Goal: Information Seeking & Learning: Find specific page/section

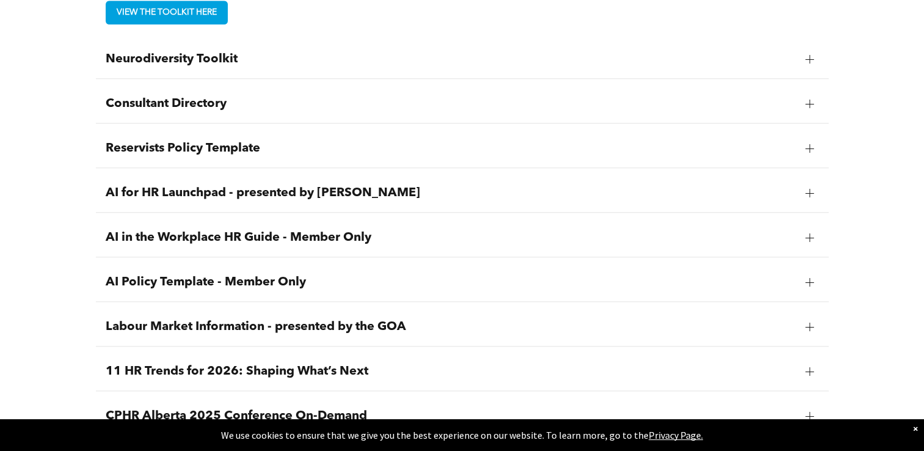
scroll to position [1199, 0]
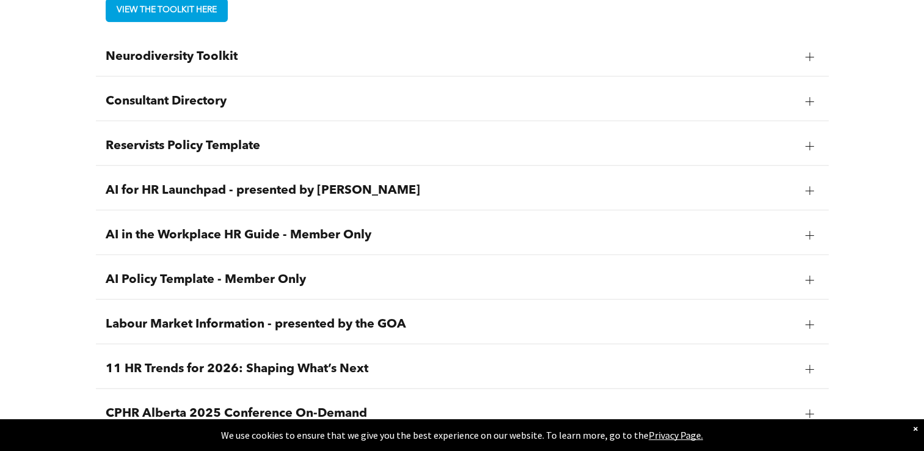
click at [220, 106] on span "Consultant Directory" at bounding box center [451, 101] width 690 height 15
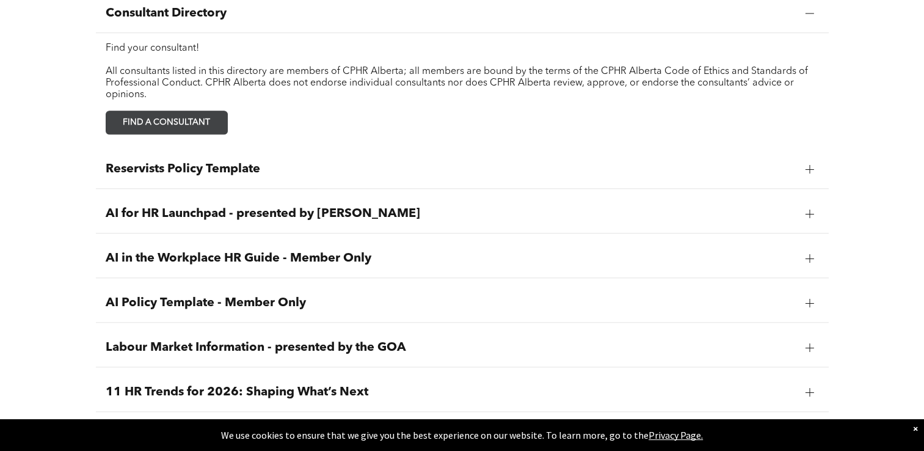
click at [176, 116] on span "FIND A CONSULTANT" at bounding box center [166, 122] width 96 height 23
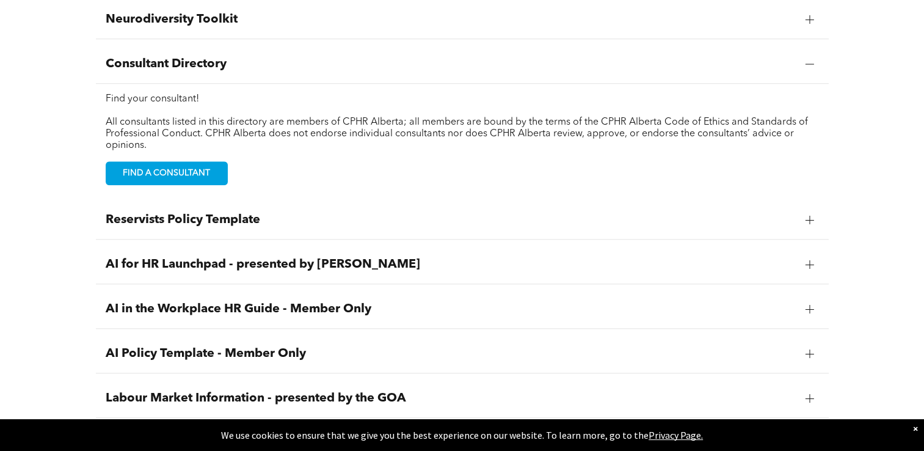
scroll to position [832, 0]
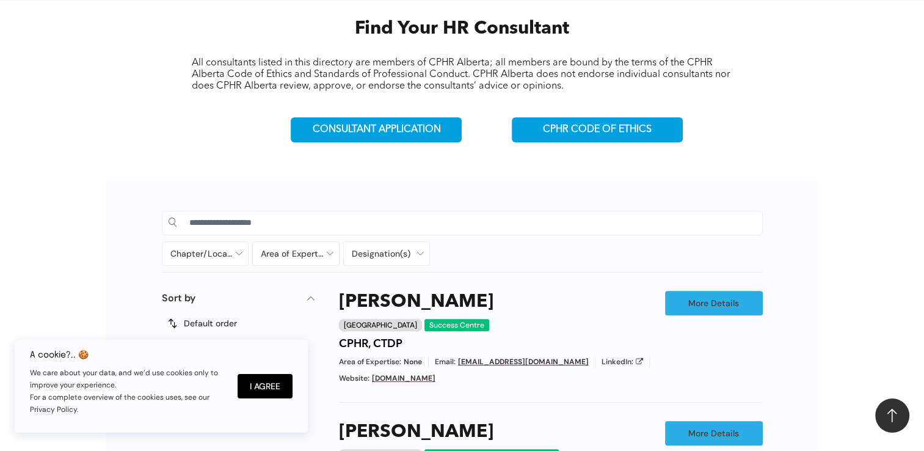
scroll to position [420, 0]
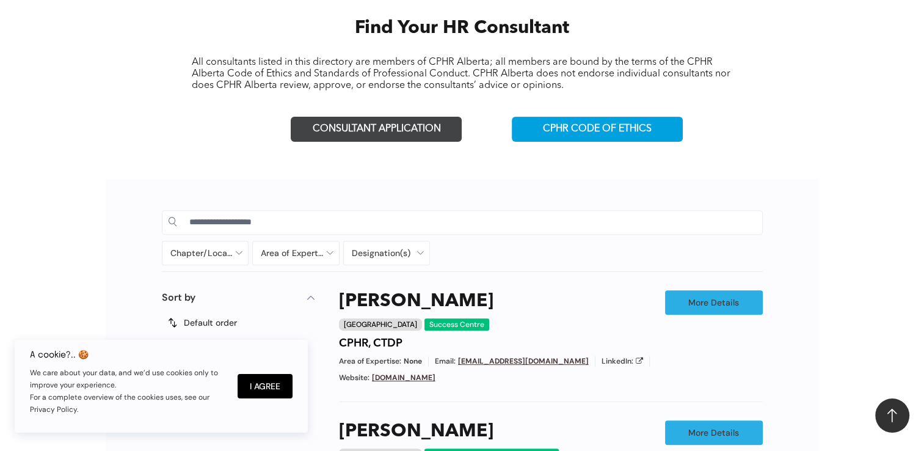
click at [393, 124] on span "CONSULTANT APPLICATION" at bounding box center [376, 129] width 128 height 12
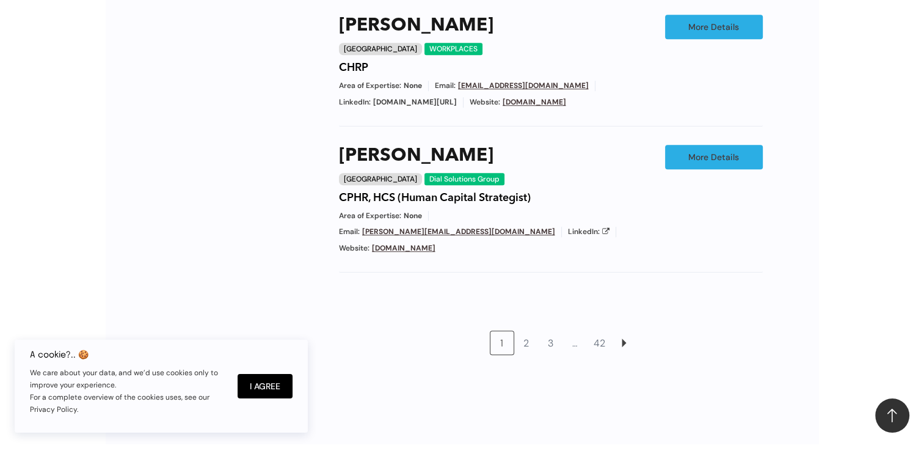
scroll to position [1087, 0]
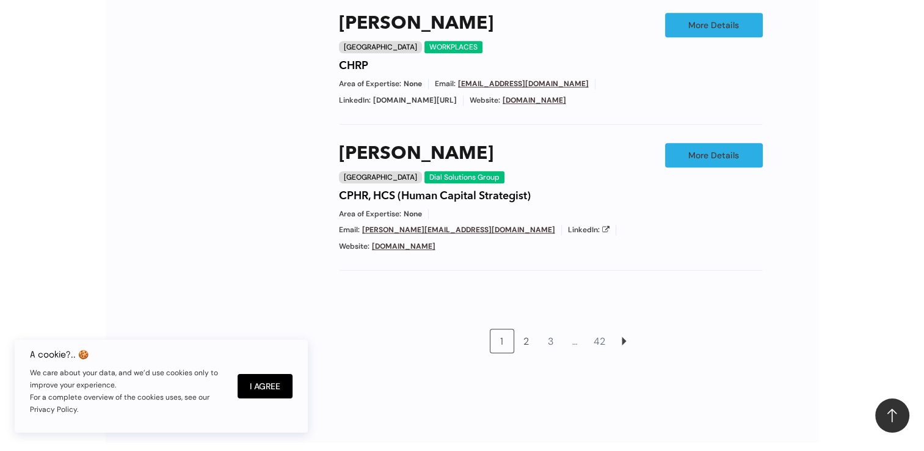
click at [528, 329] on link "2" at bounding box center [526, 340] width 23 height 23
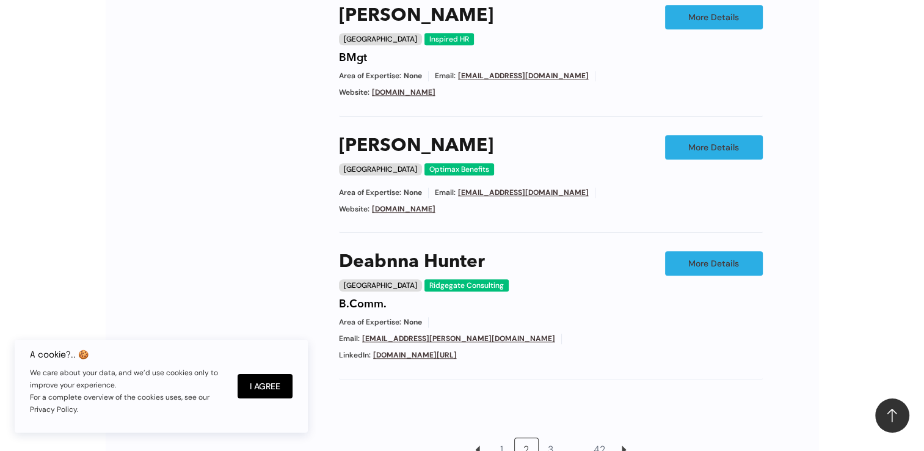
scroll to position [983, 0]
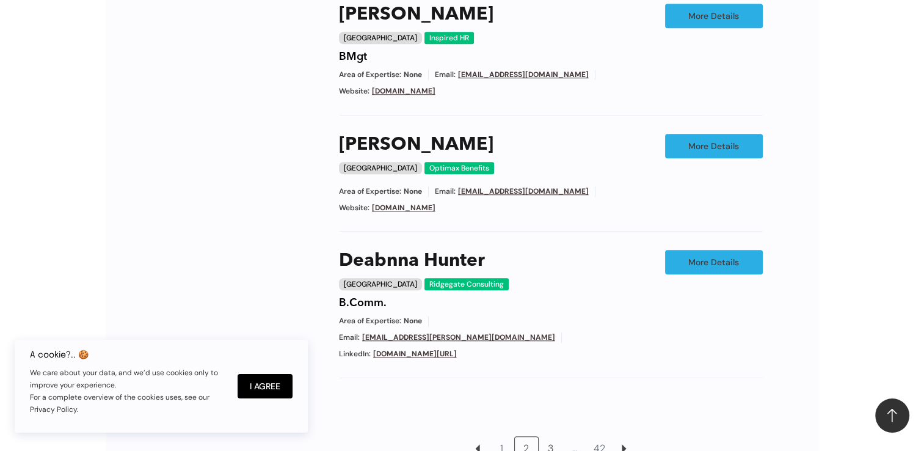
click at [548, 437] on link "3" at bounding box center [550, 448] width 23 height 23
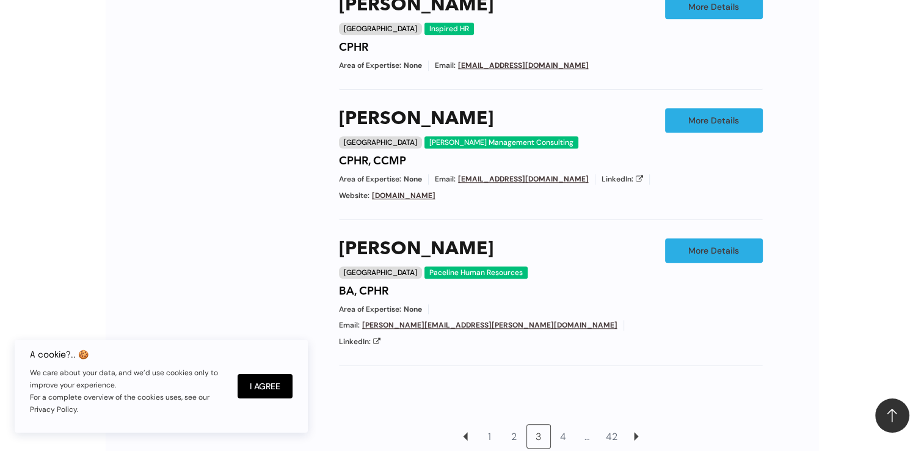
scroll to position [993, 0]
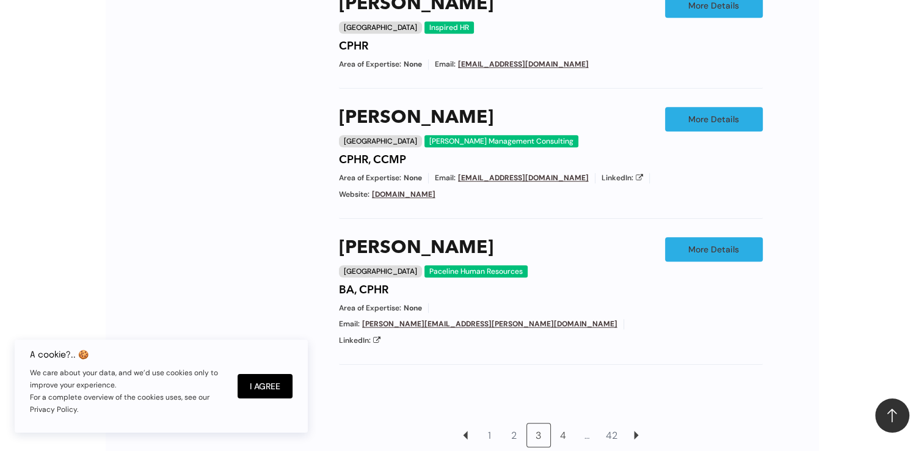
click at [564, 423] on link "4" at bounding box center [562, 434] width 23 height 23
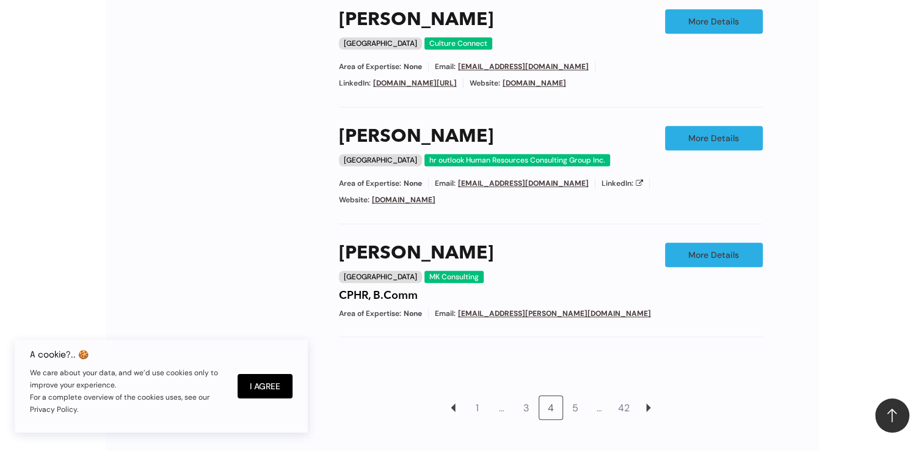
scroll to position [962, 0]
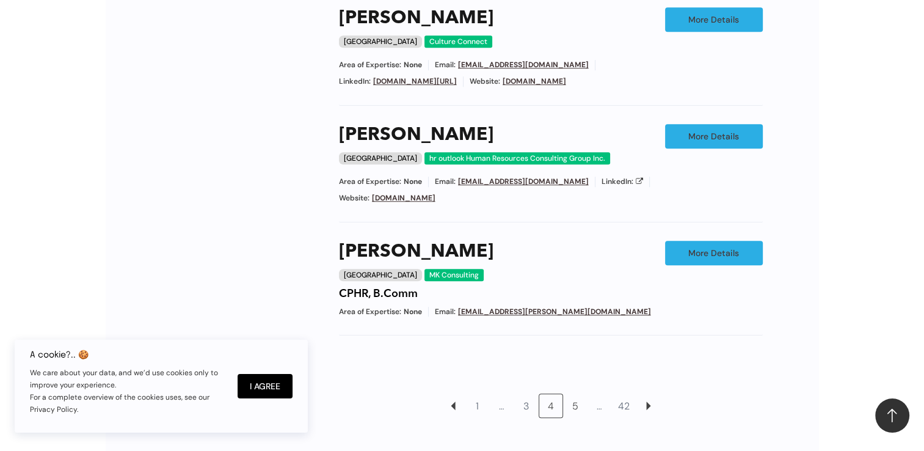
click at [572, 394] on link "5" at bounding box center [575, 405] width 23 height 23
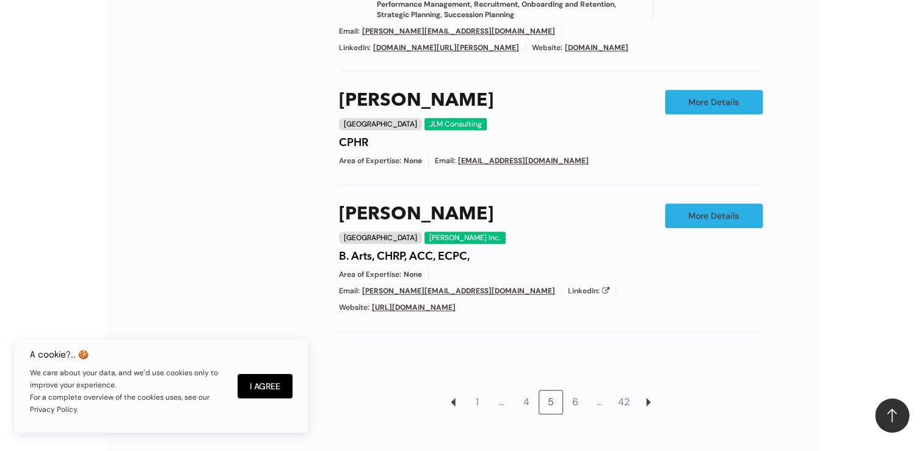
scroll to position [1164, 0]
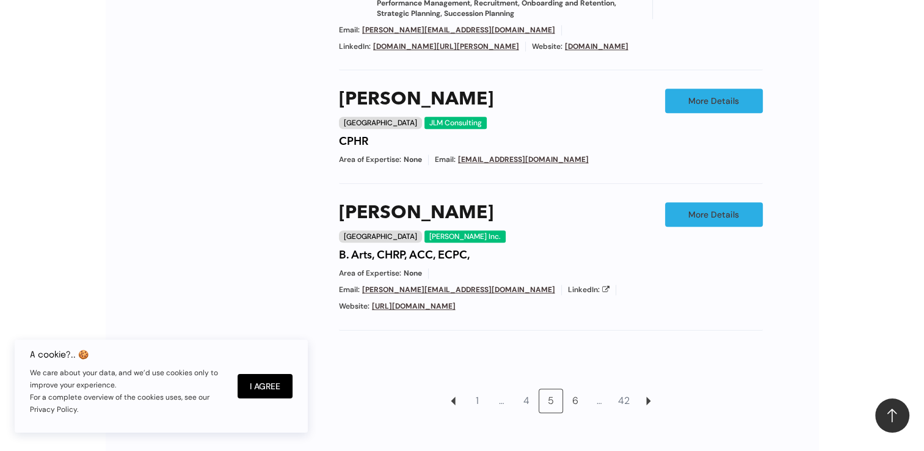
click at [574, 397] on link "6" at bounding box center [575, 400] width 23 height 23
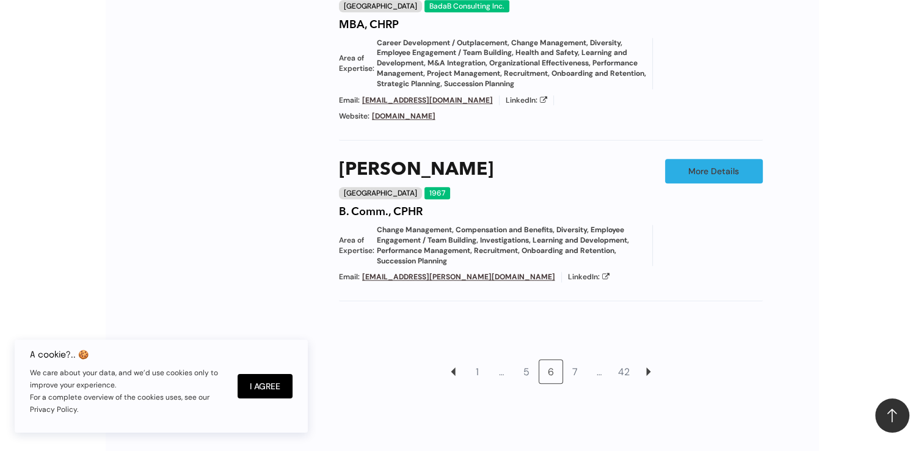
scroll to position [1267, 0]
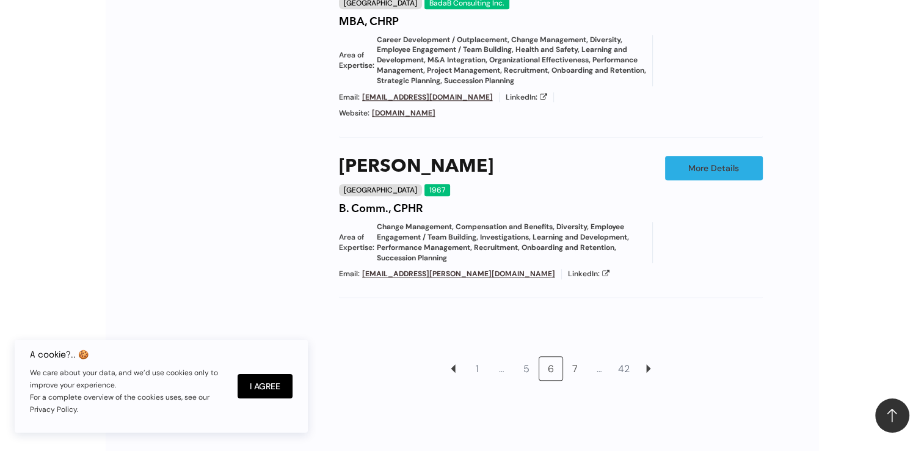
click at [573, 357] on link "7" at bounding box center [575, 368] width 23 height 23
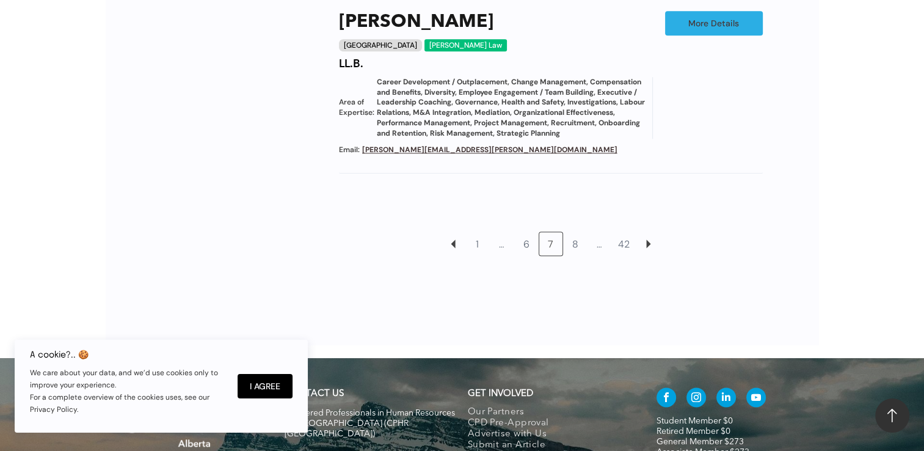
scroll to position [1346, 0]
click at [269, 375] on button "I Agree" at bounding box center [265, 386] width 55 height 24
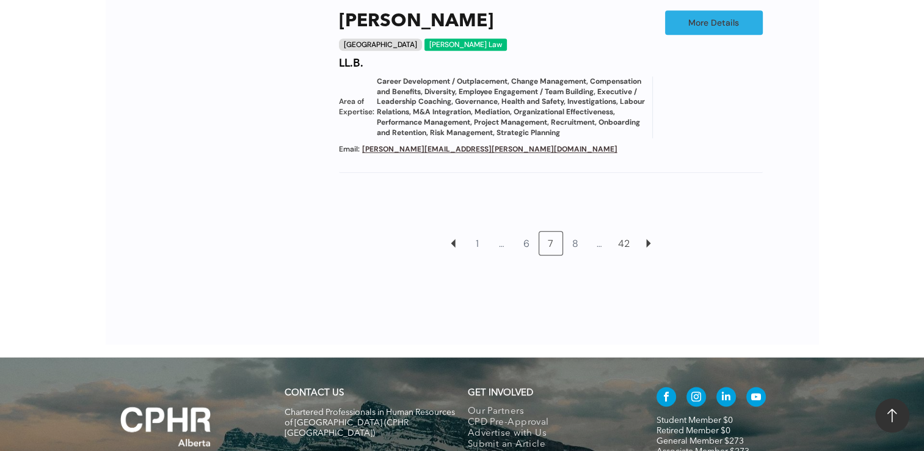
click at [628, 231] on link "42" at bounding box center [624, 242] width 23 height 23
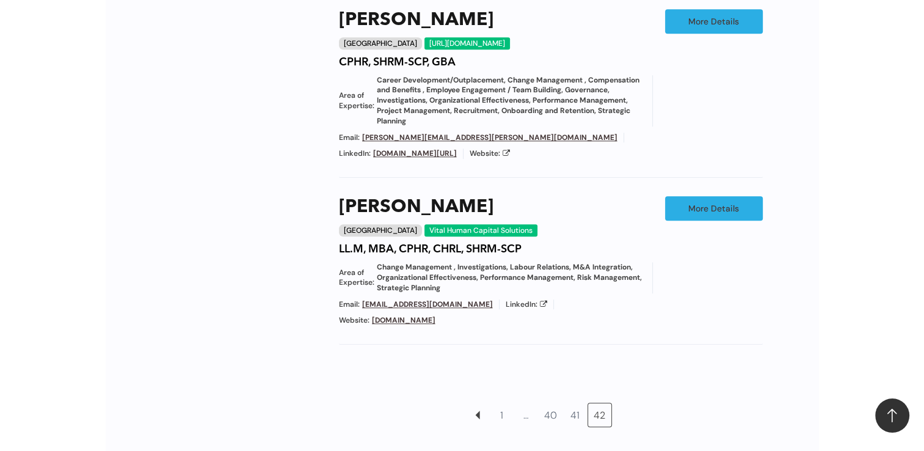
scroll to position [1284, 0]
click at [577, 402] on link "41" at bounding box center [575, 413] width 23 height 23
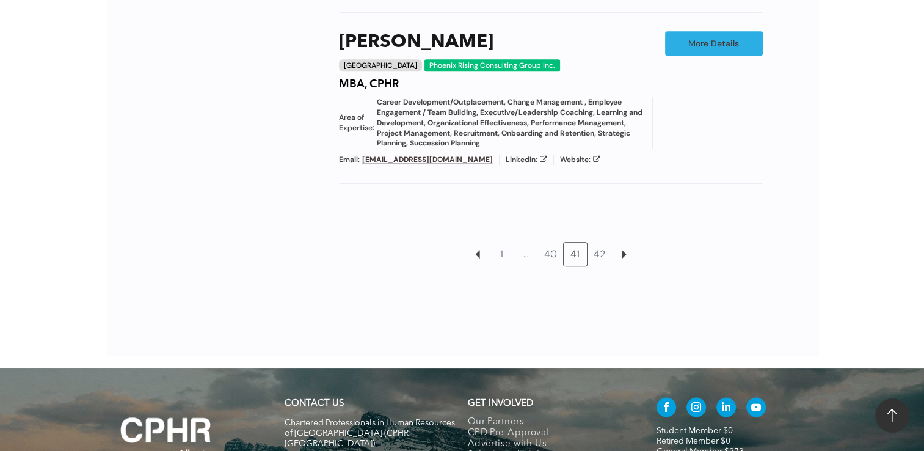
scroll to position [1403, 0]
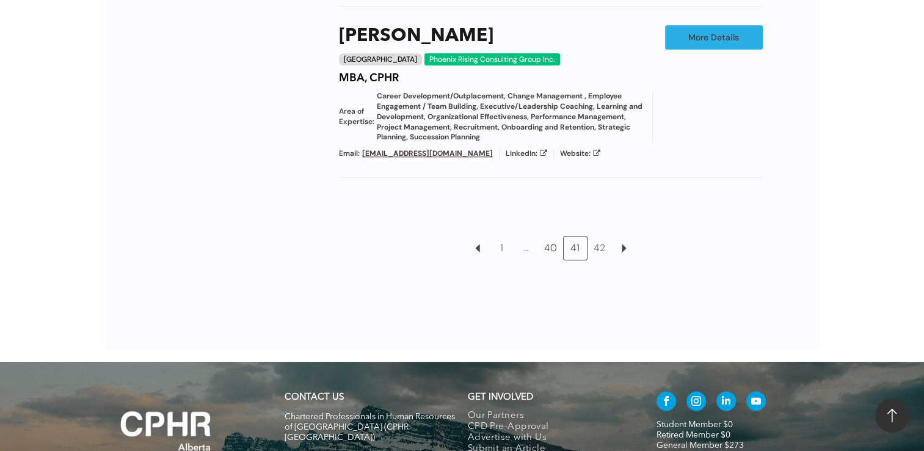
click at [550, 236] on link "40" at bounding box center [550, 247] width 23 height 23
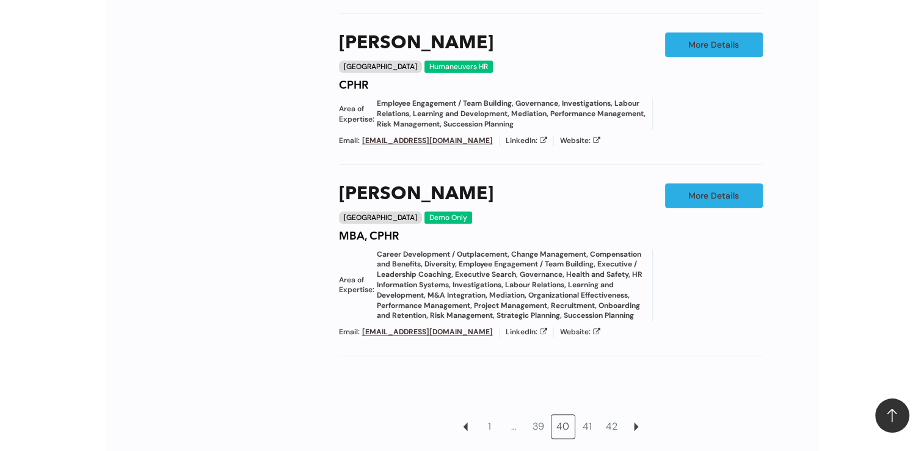
scroll to position [1400, 0]
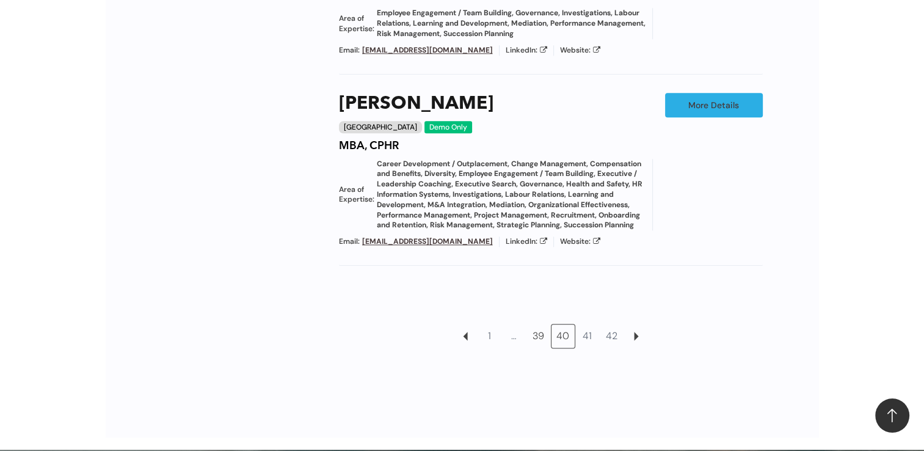
click at [535, 342] on link "39" at bounding box center [538, 335] width 23 height 23
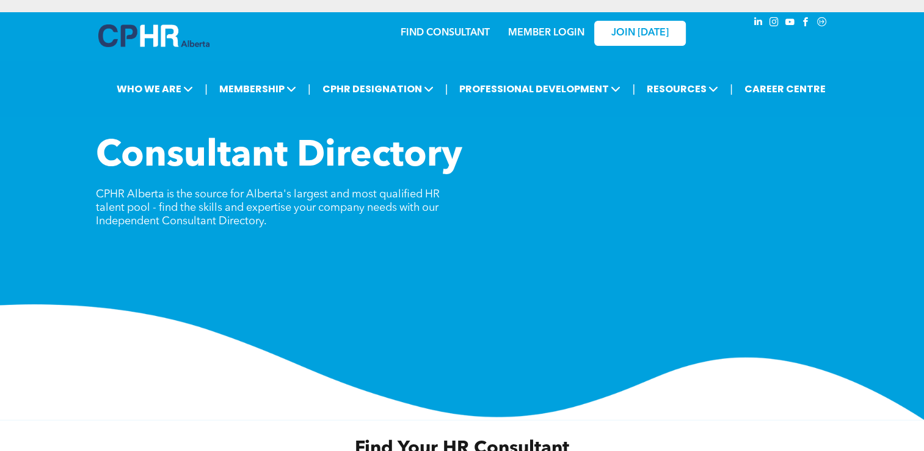
click at [557, 31] on link "MEMBER LOGIN" at bounding box center [546, 33] width 76 height 10
